Goal: Transaction & Acquisition: Purchase product/service

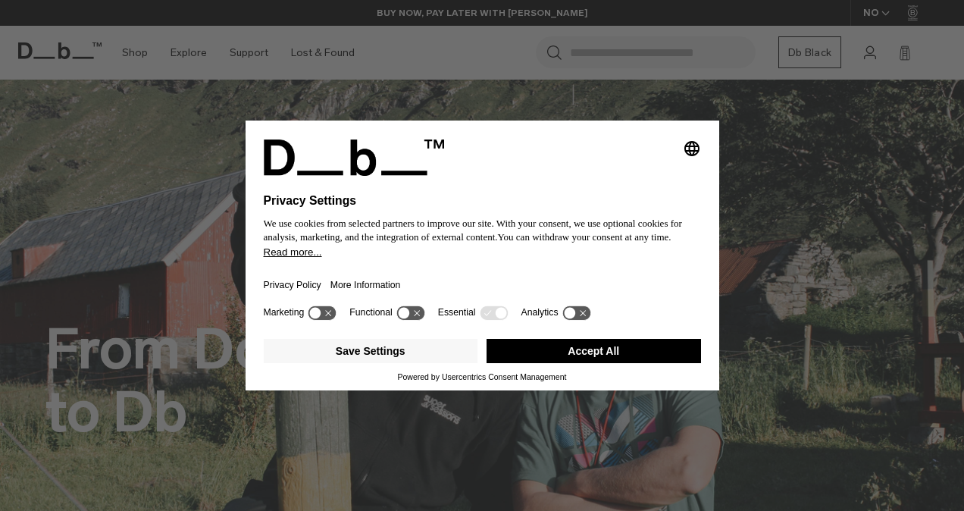
click at [572, 340] on button "Accept All" at bounding box center [594, 351] width 215 height 24
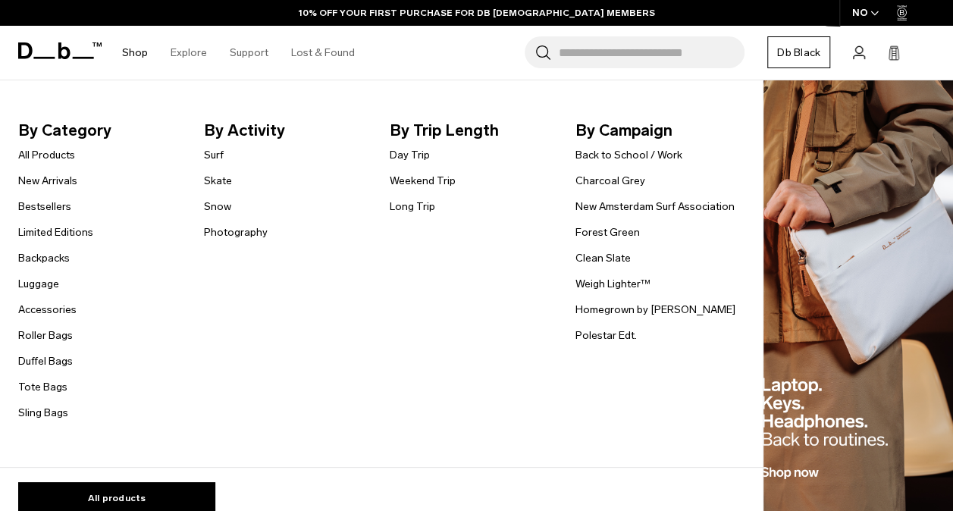
scroll to position [1331, 0]
click at [50, 259] on link "Backpacks" at bounding box center [44, 258] width 52 height 16
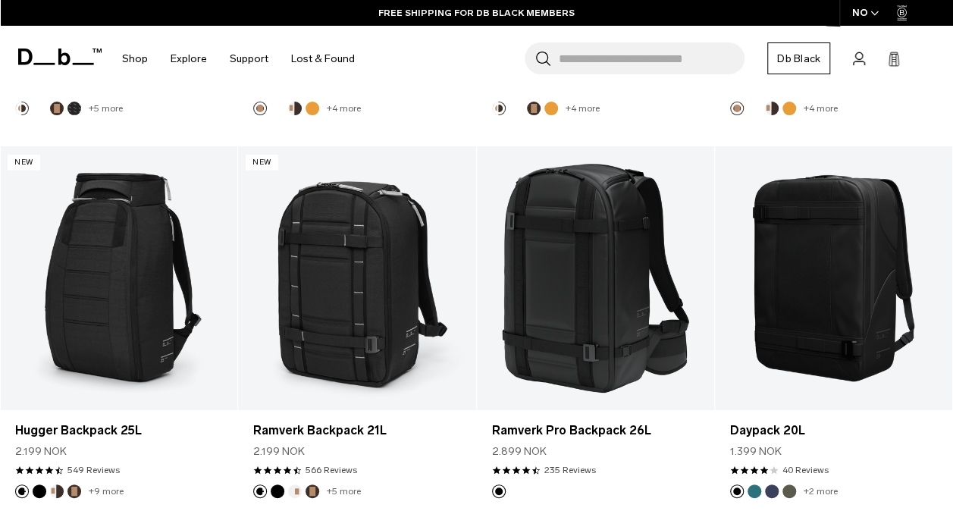
scroll to position [1371, 0]
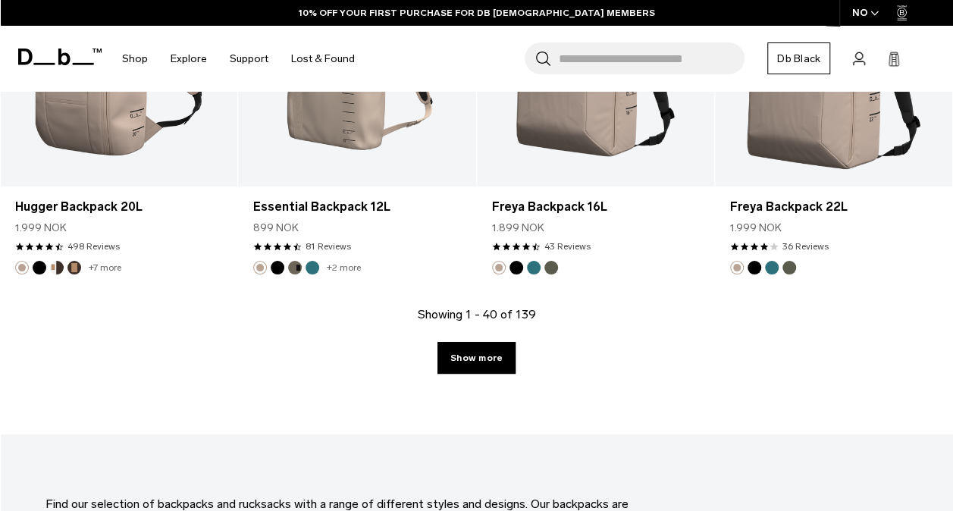
scroll to position [3893, 0]
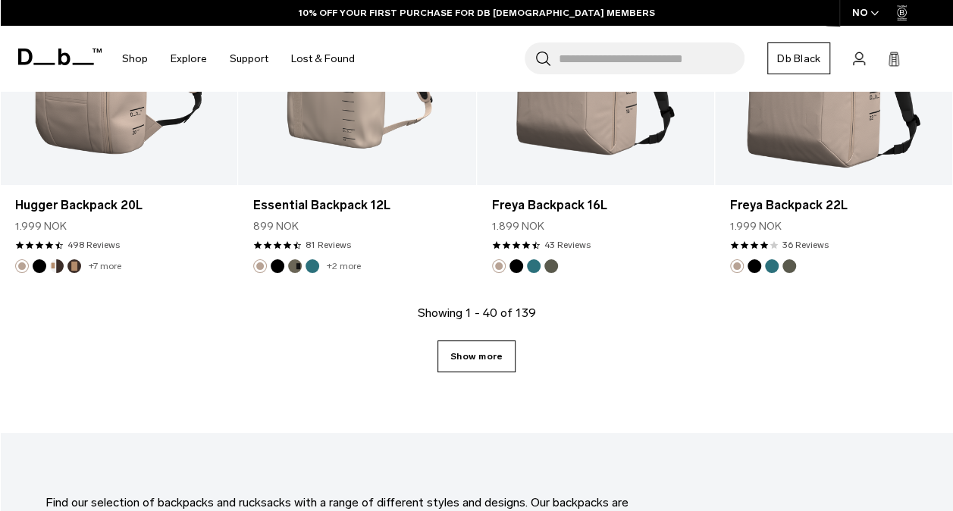
click at [447, 340] on link "Show more" at bounding box center [476, 356] width 78 height 32
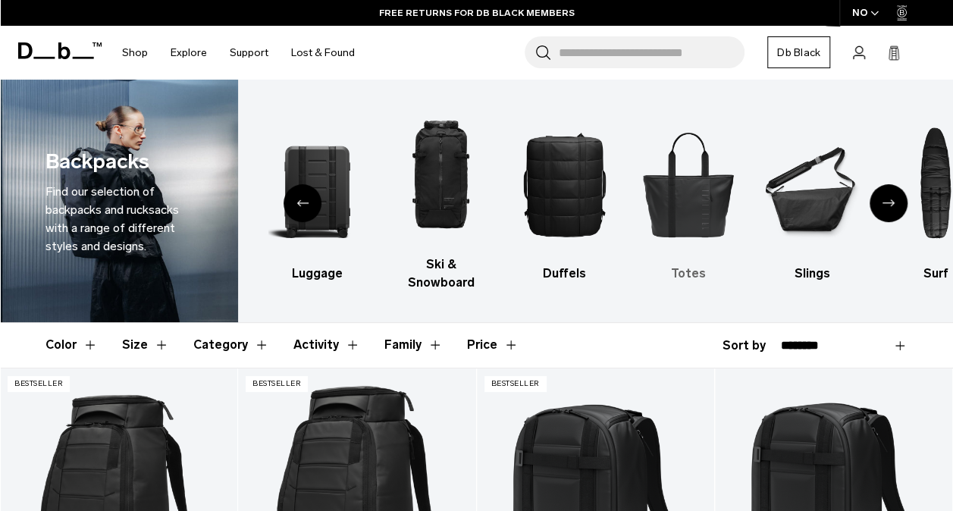
click at [698, 192] on img "5 / 10" at bounding box center [688, 184] width 97 height 146
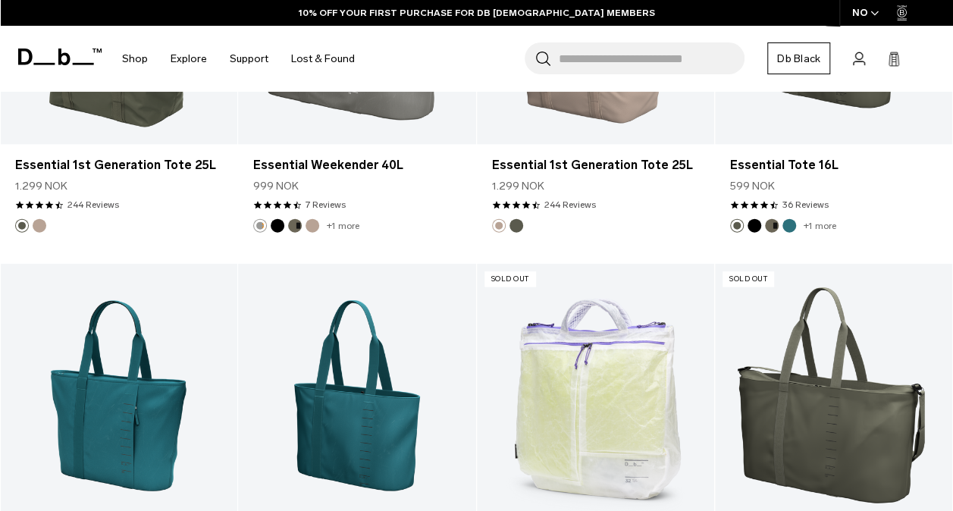
scroll to position [1637, 0]
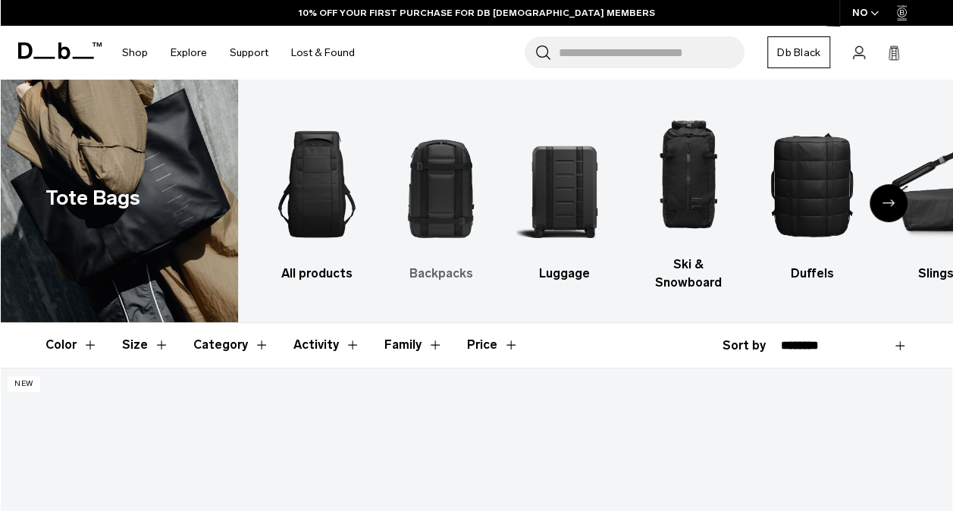
click at [443, 225] on img "2 / 10" at bounding box center [440, 184] width 97 height 146
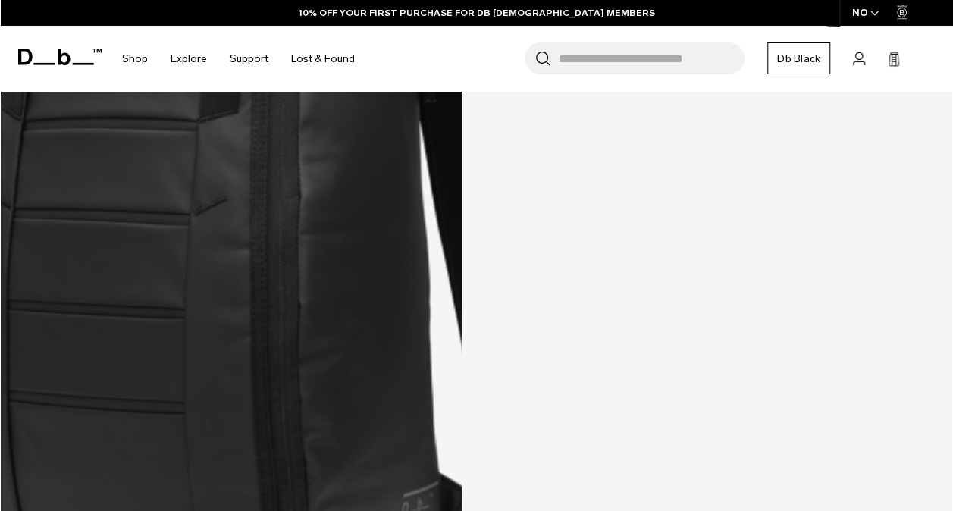
scroll to position [1788, 0]
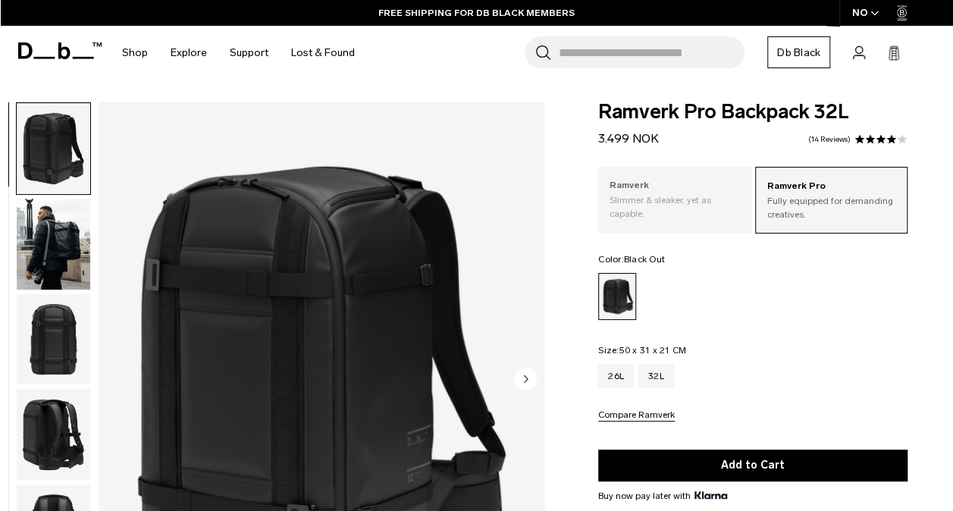
click at [691, 183] on p "Ramverk" at bounding box center [675, 185] width 130 height 15
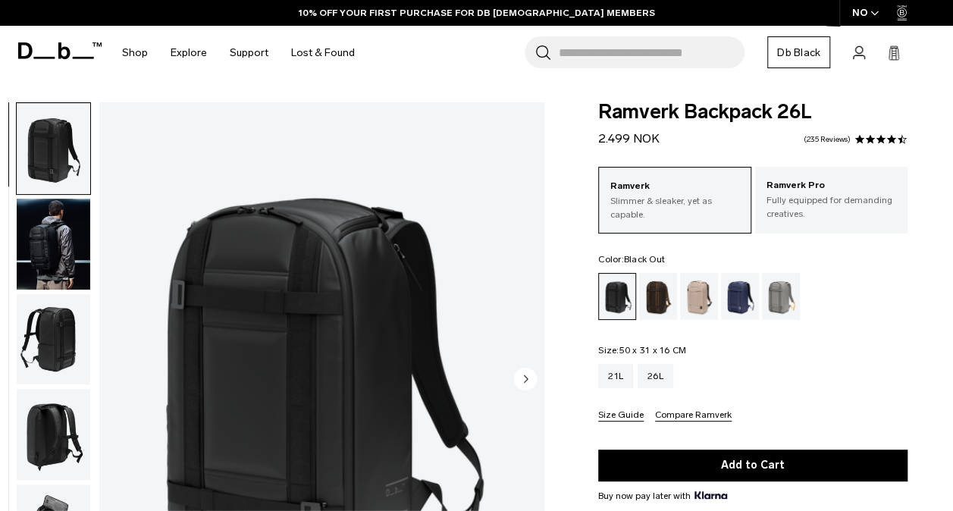
click at [804, 188] on p "Ramverk Pro" at bounding box center [831, 185] width 130 height 15
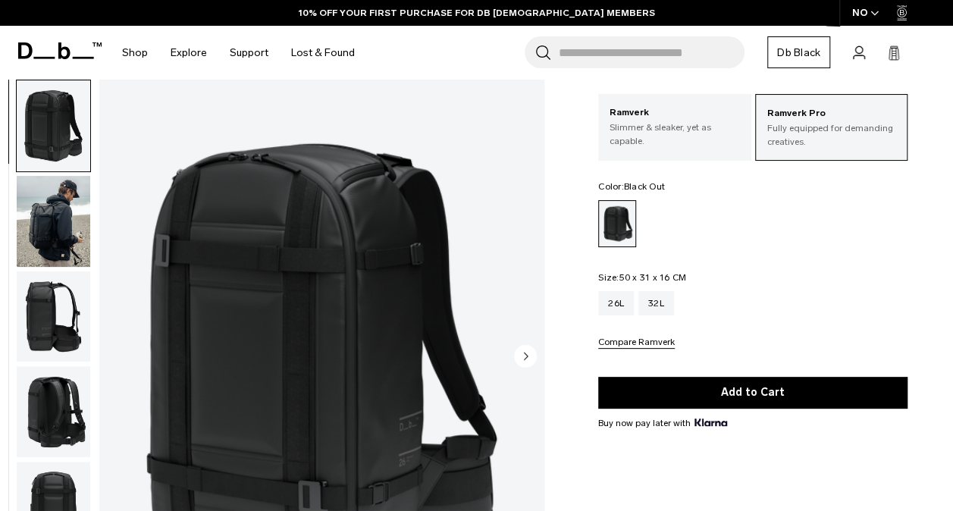
click at [51, 230] on img "button" at bounding box center [54, 221] width 74 height 91
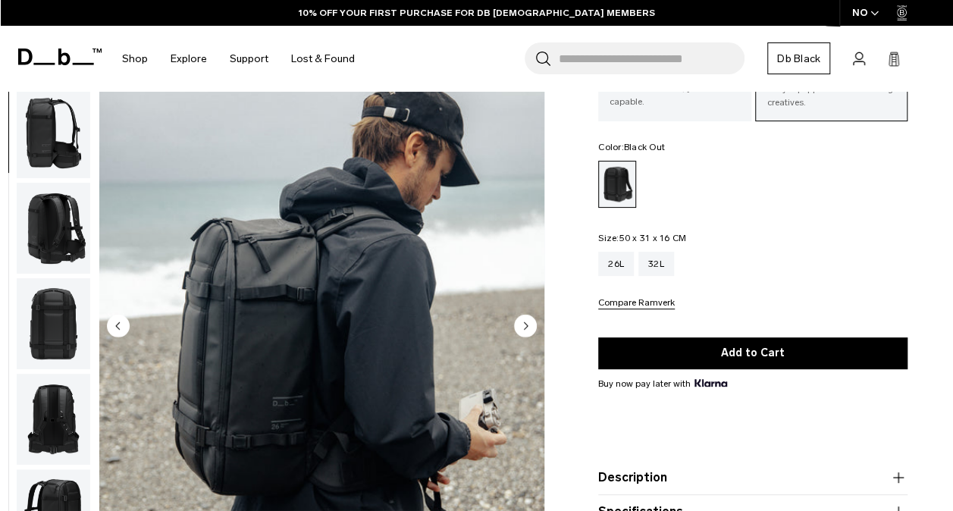
scroll to position [111, 0]
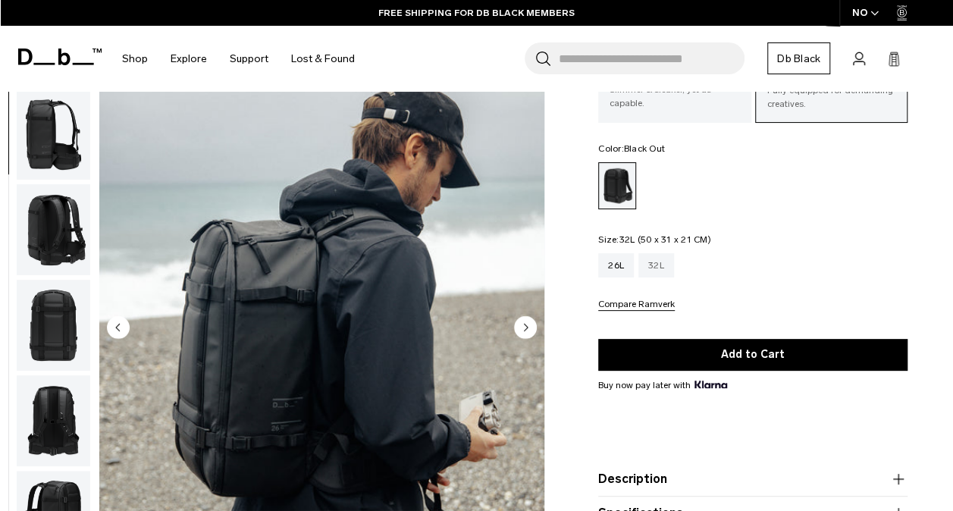
click at [660, 270] on div "32L" at bounding box center [656, 265] width 36 height 24
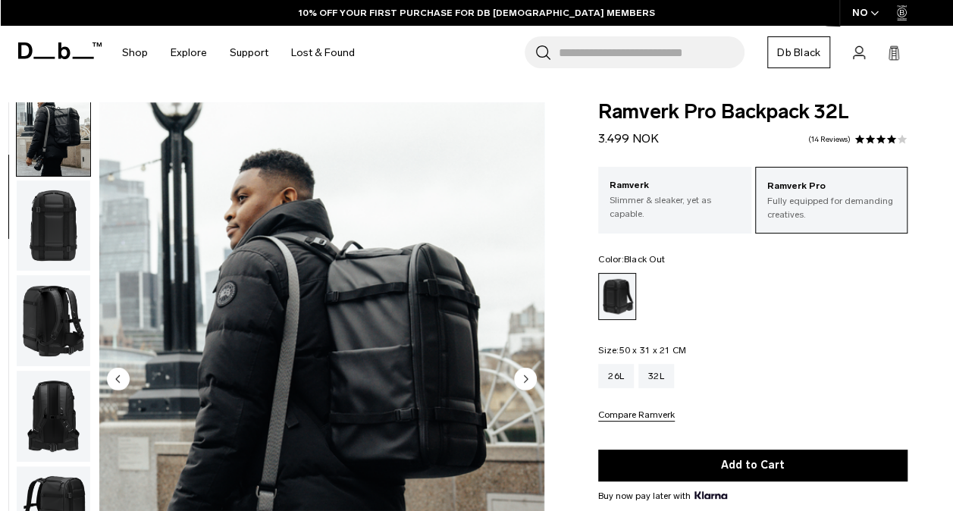
scroll to position [34, 0]
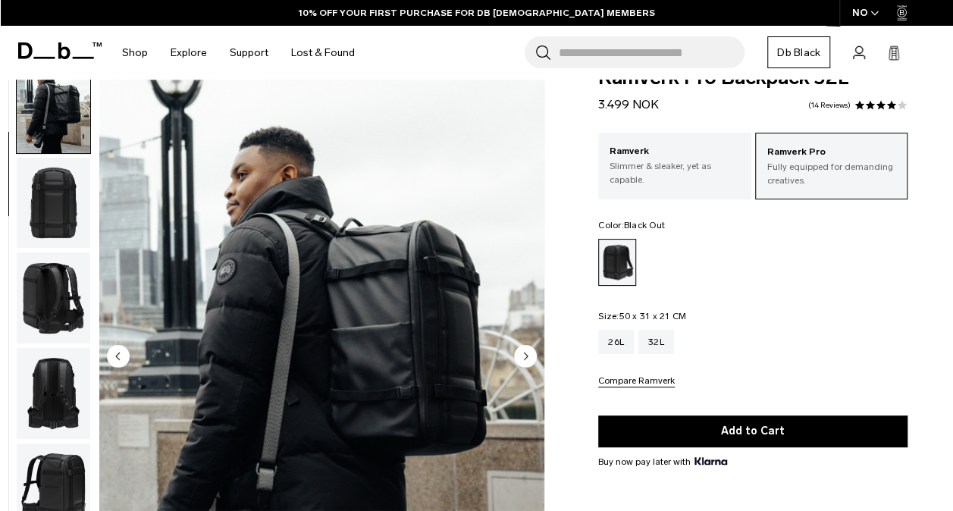
click at [56, 291] on img "button" at bounding box center [54, 297] width 74 height 91
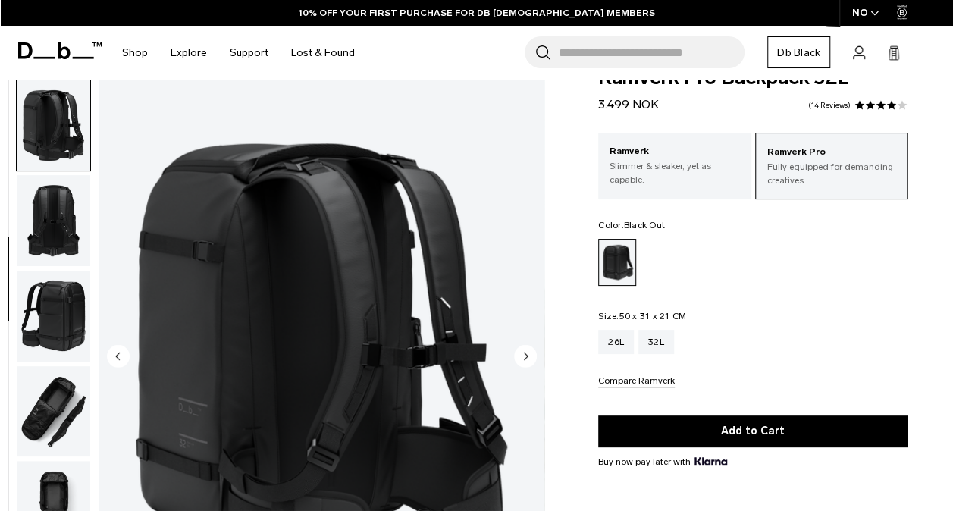
click at [55, 321] on img "button" at bounding box center [54, 316] width 74 height 91
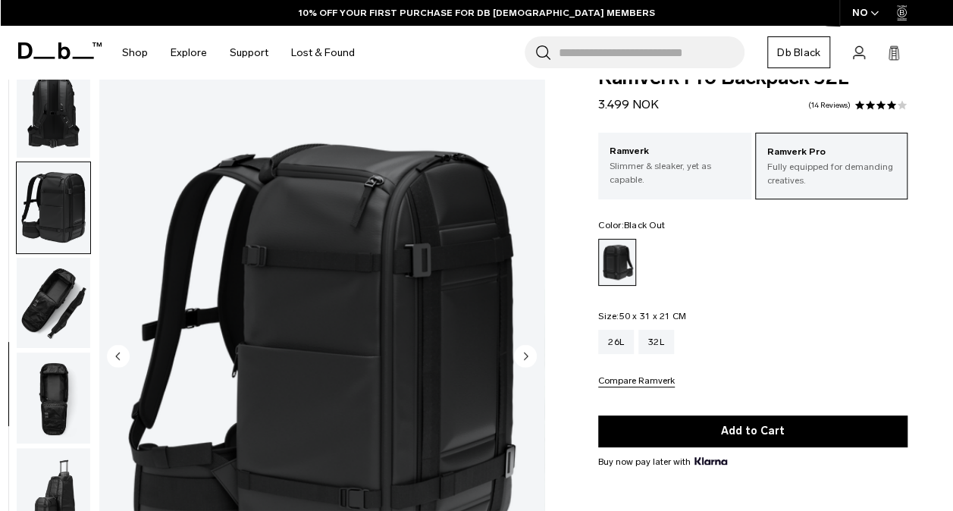
scroll to position [396, 0]
click at [53, 311] on img "button" at bounding box center [54, 303] width 74 height 91
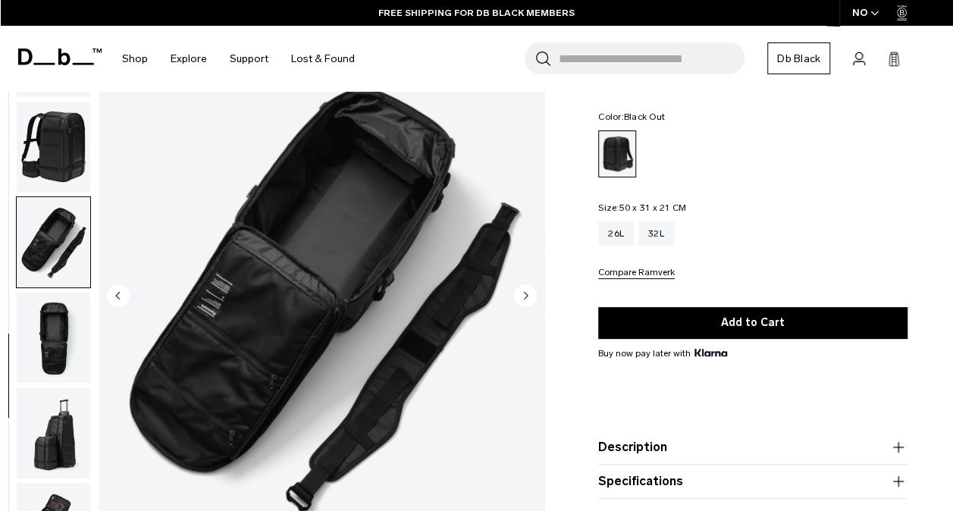
scroll to position [142, 0]
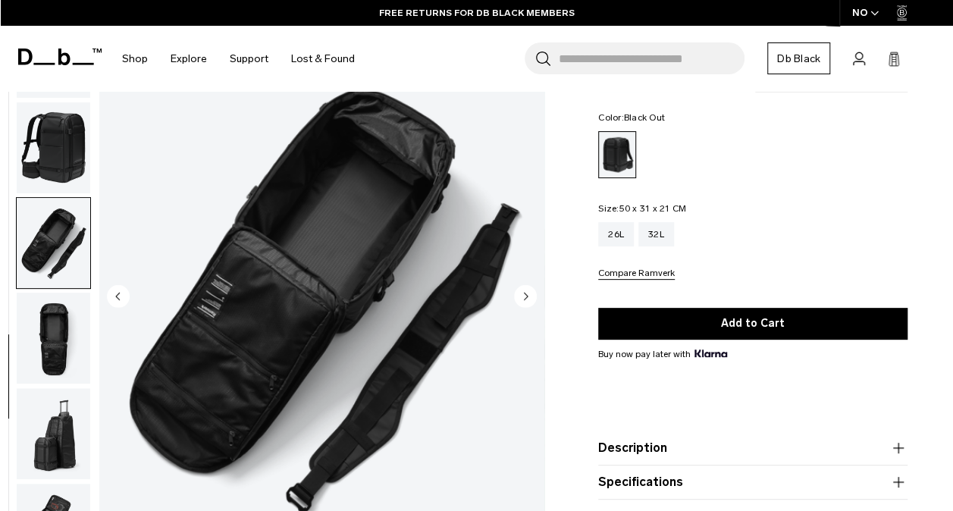
click at [52, 339] on img "button" at bounding box center [54, 338] width 74 height 91
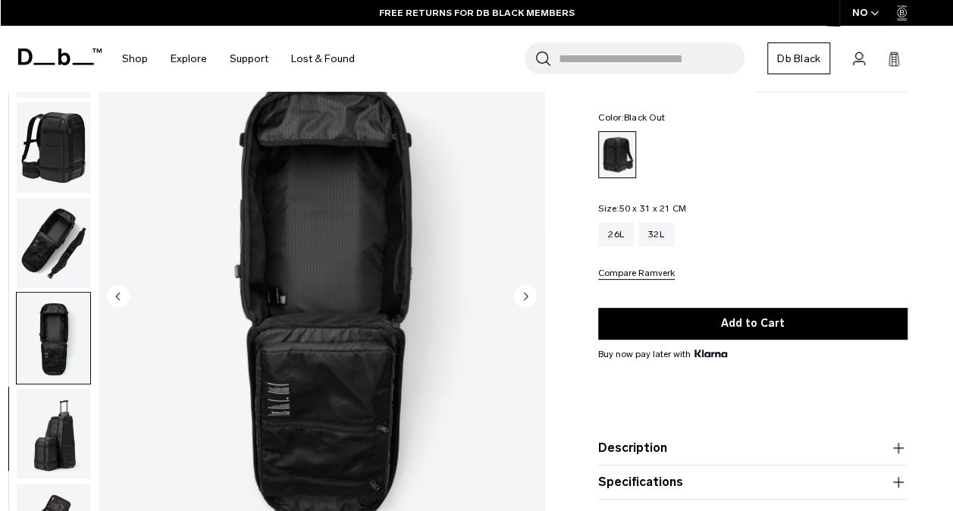
click at [55, 407] on img "button" at bounding box center [54, 434] width 74 height 91
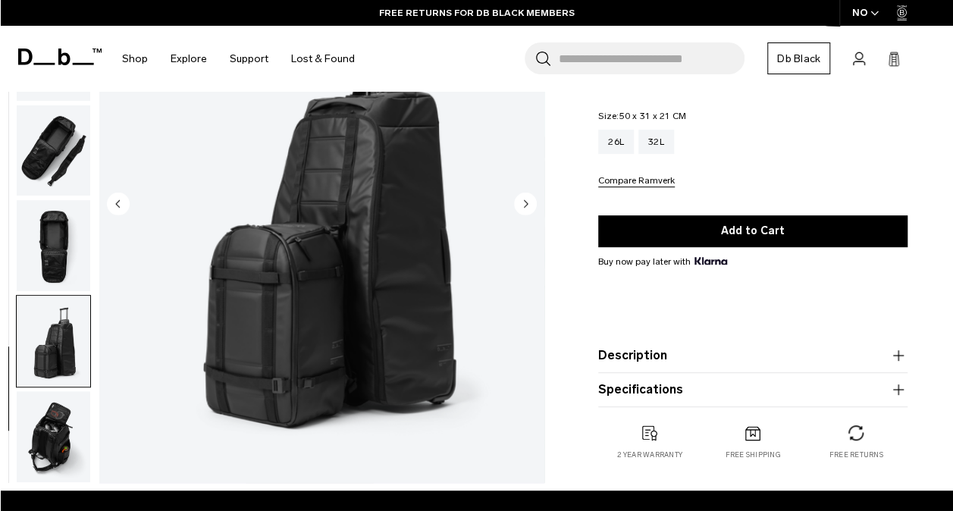
scroll to position [237, 0]
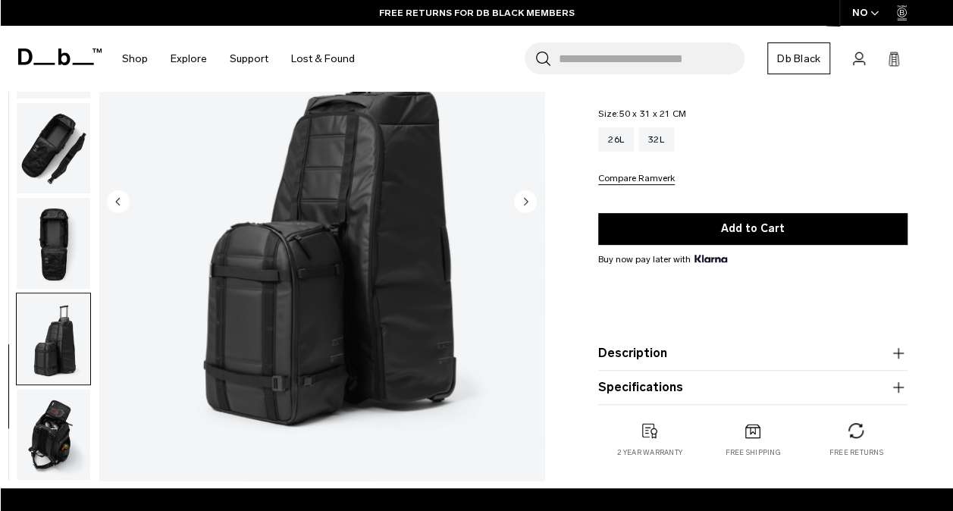
click at [55, 407] on img "button" at bounding box center [54, 434] width 74 height 91
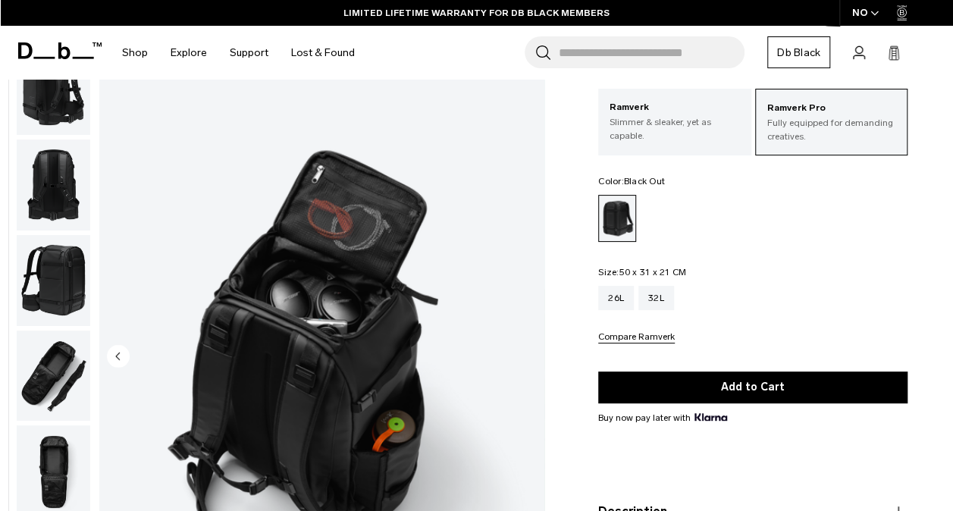
scroll to position [0, 0]
